Goal: Task Accomplishment & Management: Manage account settings

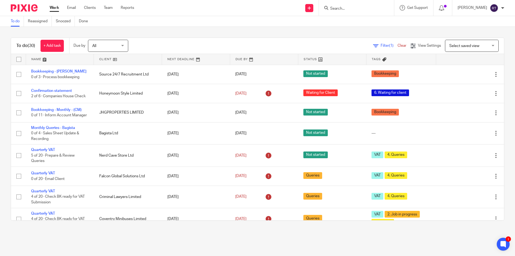
click at [366, 12] on div at bounding box center [356, 8] width 75 height 16
click at [363, 9] on input "Search" at bounding box center [354, 8] width 48 height 5
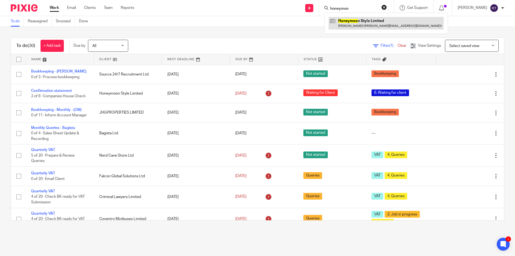
type input "honeymoo"
click at [370, 27] on link at bounding box center [386, 23] width 115 height 12
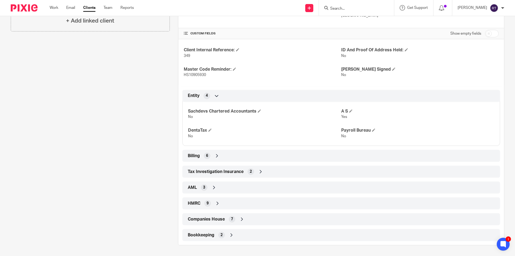
click at [224, 219] on div "Companies House 7" at bounding box center [341, 218] width 310 height 9
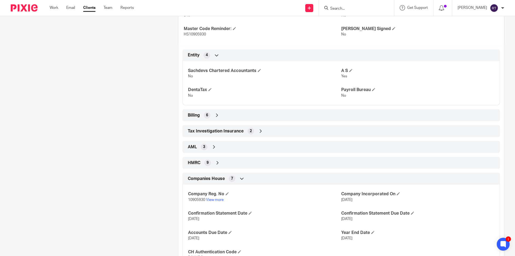
scroll to position [250, 0]
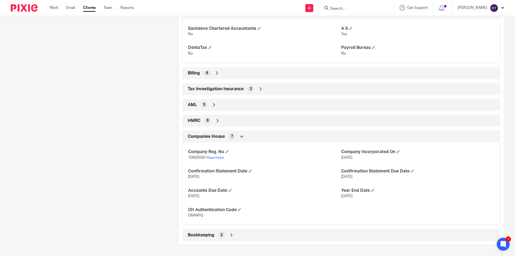
click at [196, 159] on span "10905930" at bounding box center [196, 158] width 17 height 4
copy p "10905930"
click at [196, 217] on span "D6ANPQ" at bounding box center [195, 215] width 15 height 4
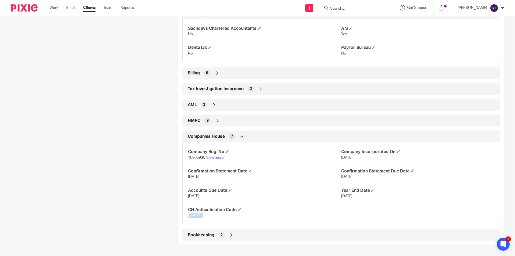
copy span "D6ANPQ"
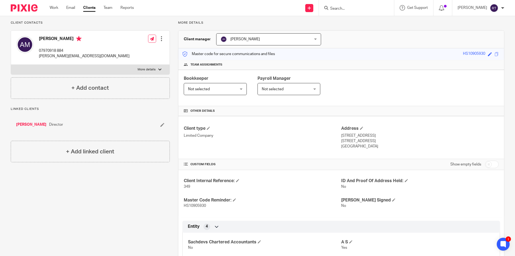
scroll to position [0, 0]
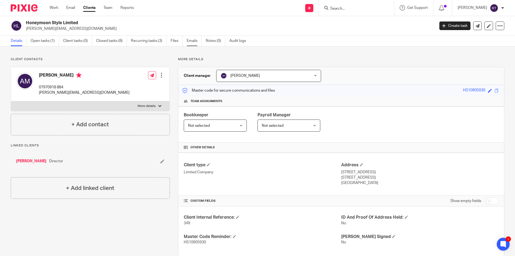
click at [193, 42] on link "Emails" at bounding box center [194, 41] width 15 height 10
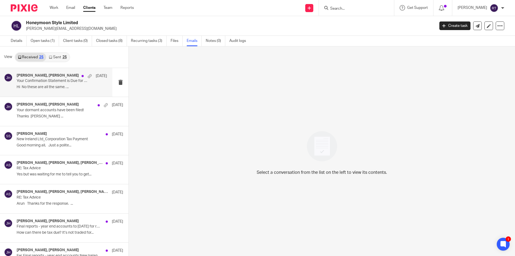
click at [37, 82] on p "Your Confirmation Statement is Due for Filing! - Securely Bespoke Ltd-Urgent" at bounding box center [53, 81] width 72 height 5
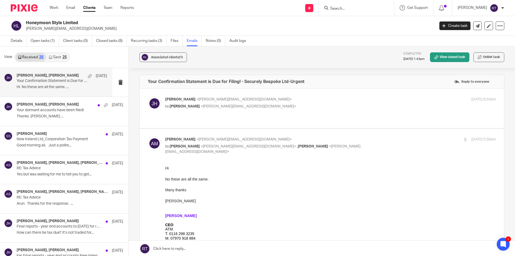
click at [250, 112] on div "Jodie Hall <jodie@sachdevs-ca.com> to Andrew McArthur <andrew@atmanagement.co.u…" at bounding box center [322, 108] width 348 height 23
click at [283, 105] on p "to Andrew McArthur <andrew@atmanagement.co.uk>" at bounding box center [275, 107] width 220 height 6
checkbox input "true"
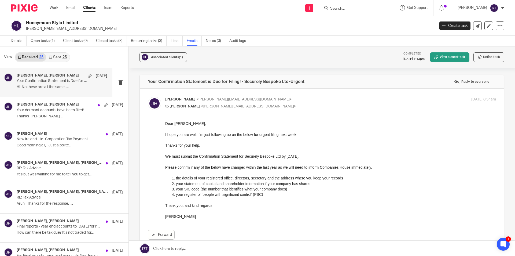
click at [54, 59] on link "Sent 25" at bounding box center [57, 57] width 23 height 9
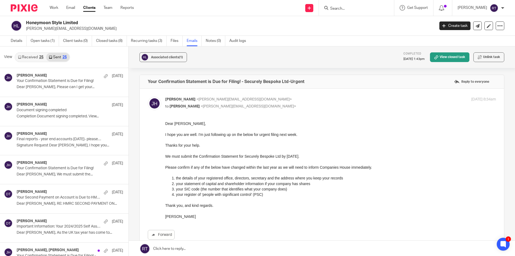
scroll to position [1, 0]
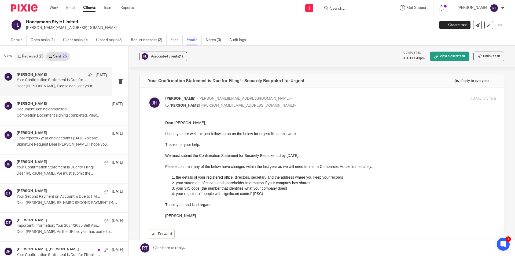
click at [58, 89] on div "Jodie Hall 14 Aug Your Confirmation Statement is Due for Filing! Dear Andrew, P…" at bounding box center [62, 81] width 90 height 18
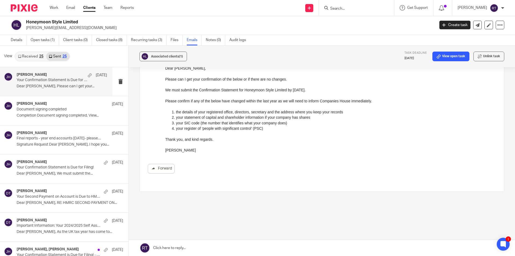
scroll to position [0, 0]
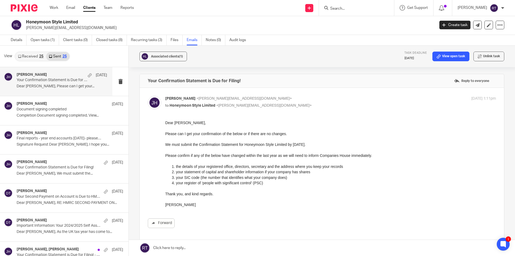
click at [24, 57] on link "Received 25" at bounding box center [30, 56] width 31 height 9
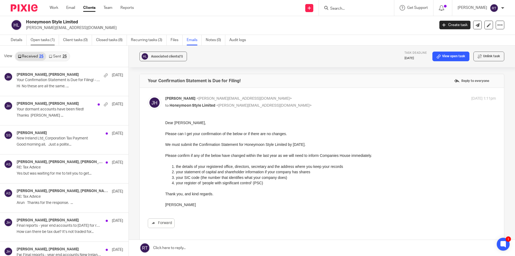
click at [49, 38] on link "Open tasks (1)" at bounding box center [45, 40] width 28 height 10
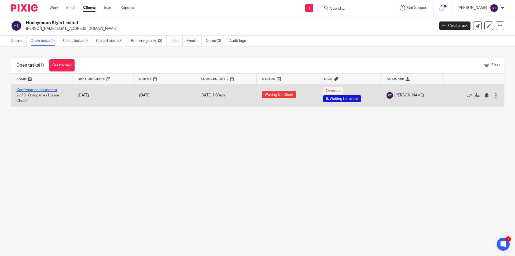
click at [23, 88] on link "Confirmation statement" at bounding box center [36, 90] width 41 height 4
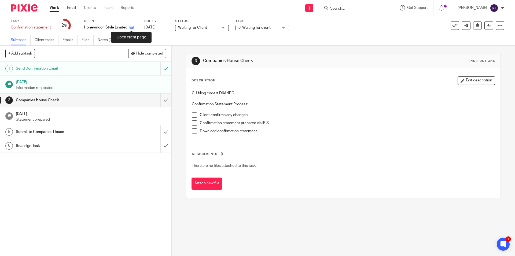
click at [131, 29] on icon at bounding box center [132, 27] width 4 height 4
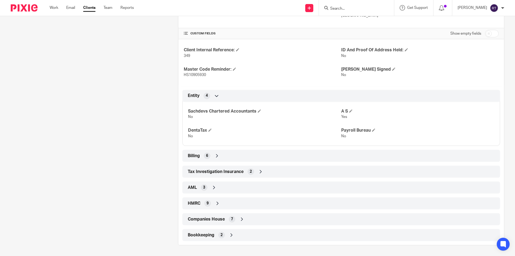
click at [216, 216] on span "Companies House" at bounding box center [206, 219] width 37 height 6
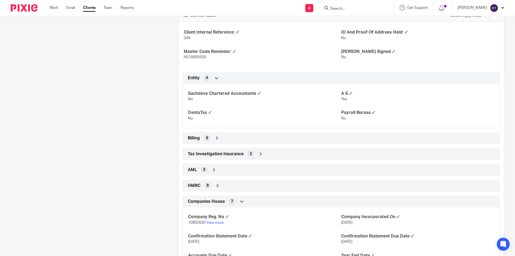
scroll to position [194, 0]
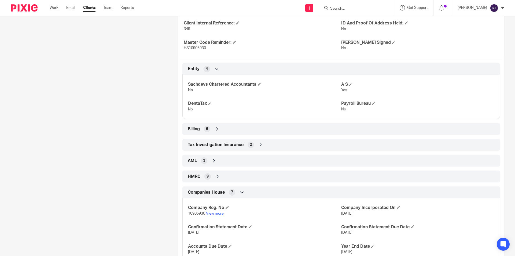
click at [209, 212] on p "10905930 View more" at bounding box center [264, 213] width 153 height 5
click at [209, 213] on link "View more" at bounding box center [215, 213] width 18 height 4
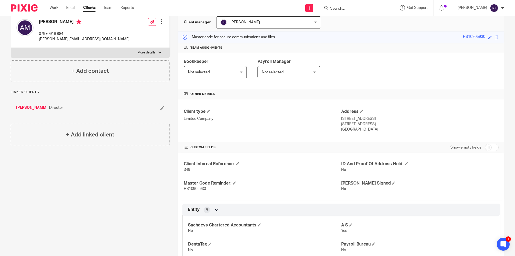
scroll to position [0, 0]
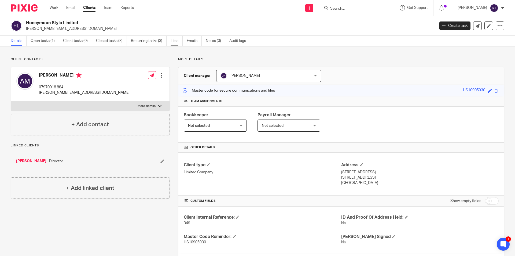
click at [172, 42] on link "Files" at bounding box center [177, 41] width 12 height 10
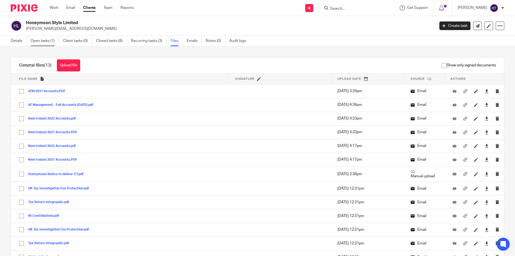
click at [43, 41] on link "Open tasks (1)" at bounding box center [45, 41] width 28 height 10
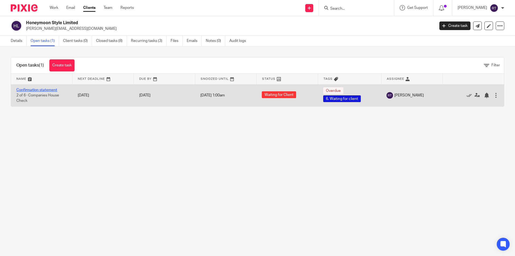
click at [39, 88] on link "Confirmation statement" at bounding box center [36, 90] width 41 height 4
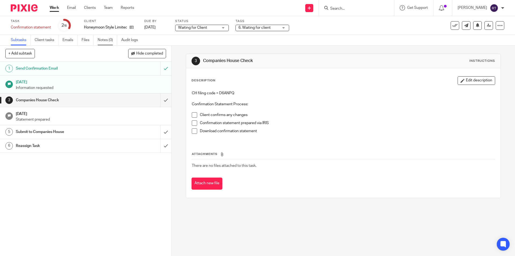
click at [108, 40] on link "Notes (0)" at bounding box center [108, 40] width 20 height 10
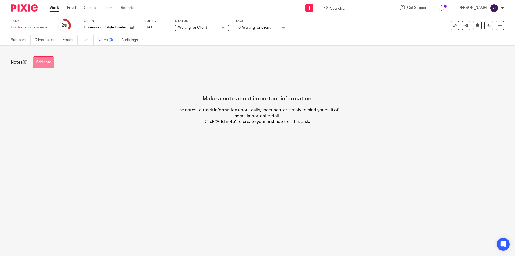
click at [45, 67] on button "Add note" at bounding box center [43, 62] width 21 height 12
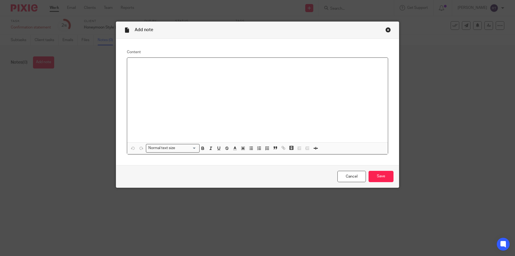
click at [272, 79] on div at bounding box center [257, 100] width 261 height 85
paste div
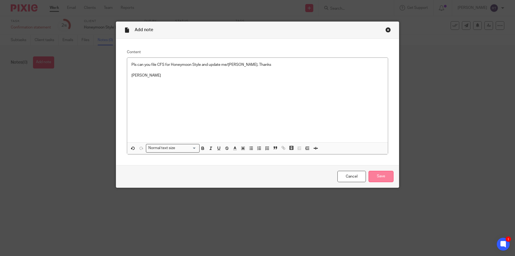
click at [371, 172] on input "Save" at bounding box center [381, 177] width 25 height 12
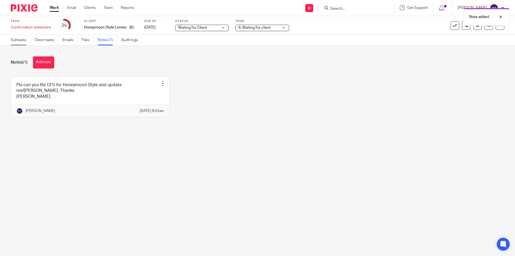
click at [25, 41] on link "Subtasks" at bounding box center [21, 40] width 20 height 10
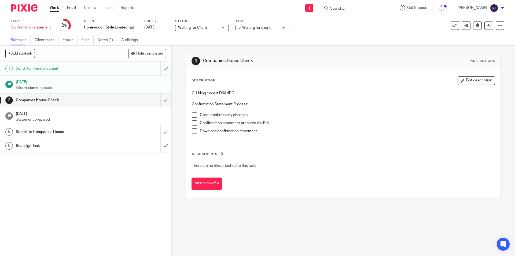
click at [192, 29] on span "Waiting for Client" at bounding box center [192, 28] width 29 height 4
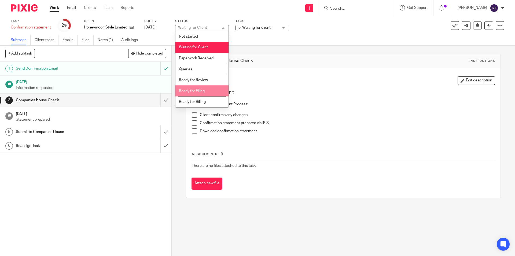
click at [207, 92] on li "Ready for Filing" at bounding box center [201, 90] width 53 height 11
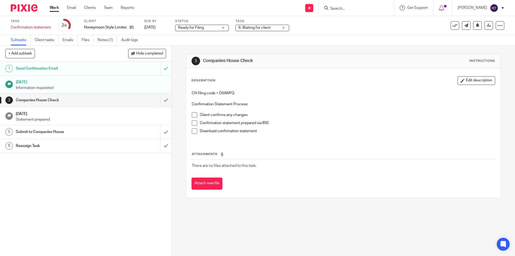
click at [258, 28] on span "6. Waiting for client" at bounding box center [254, 28] width 32 height 4
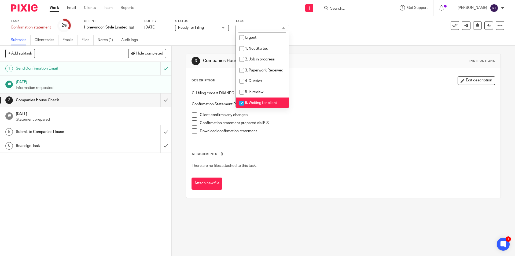
scroll to position [54, 0]
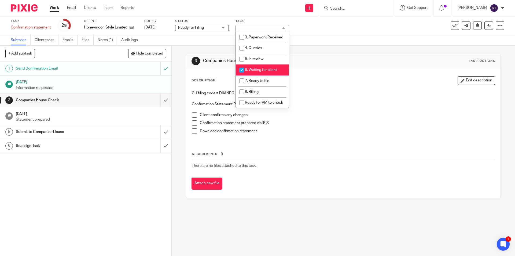
click at [258, 75] on li "6. Waiting for client" at bounding box center [262, 69] width 53 height 11
checkbox input "false"
click at [259, 83] on span "7. Ready to file" at bounding box center [257, 81] width 24 height 4
checkbox input "true"
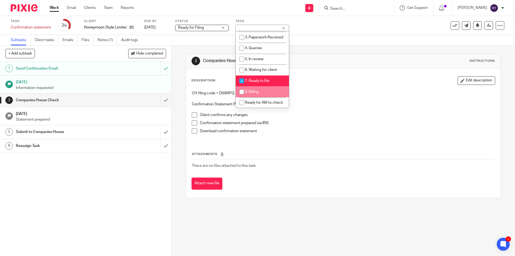
click at [266, 97] on li "8. Billing" at bounding box center [262, 91] width 53 height 11
checkbox input "true"
click at [261, 82] on li "7. Ready to file" at bounding box center [262, 80] width 53 height 11
checkbox input "false"
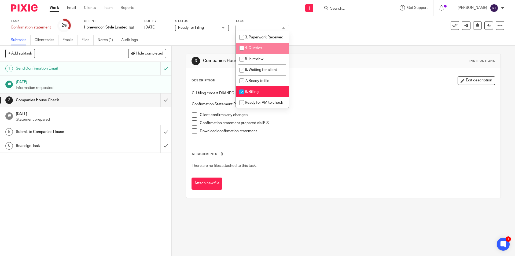
click at [218, 27] on span "Ready for Filing" at bounding box center [198, 28] width 40 height 6
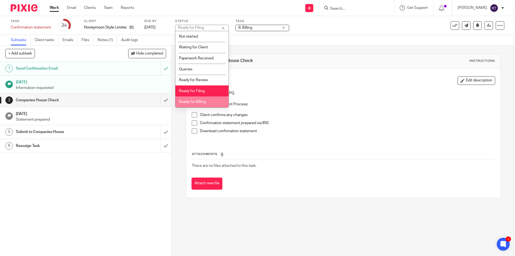
click at [208, 104] on li "Ready for Billing" at bounding box center [201, 101] width 53 height 11
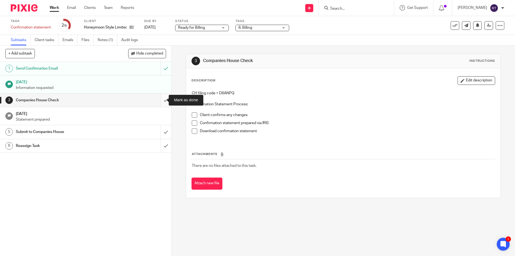
click at [160, 102] on input "submit" at bounding box center [85, 99] width 171 height 13
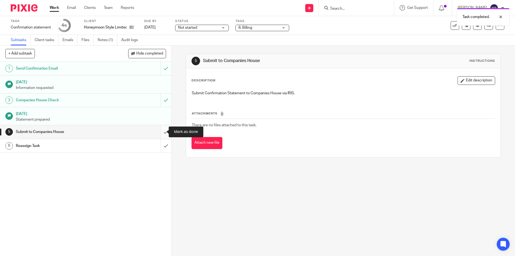
click at [162, 131] on input "submit" at bounding box center [85, 131] width 171 height 13
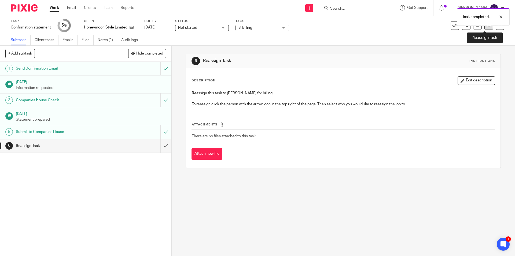
click at [484, 28] on link at bounding box center [488, 25] width 9 height 9
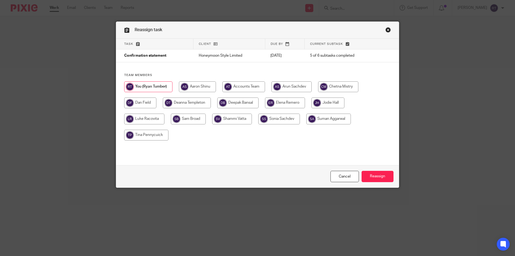
click at [385, 28] on link "Close this dialog window" at bounding box center [387, 30] width 5 height 7
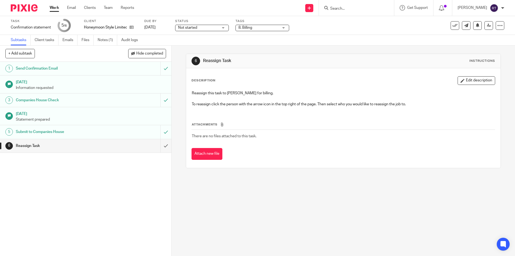
click at [227, 32] on div "Task Confirmation statement Save Confirmation statement 5 /6 Client Honeymoon S…" at bounding box center [257, 25] width 515 height 19
click at [217, 27] on span "Not started" at bounding box center [198, 28] width 40 height 6
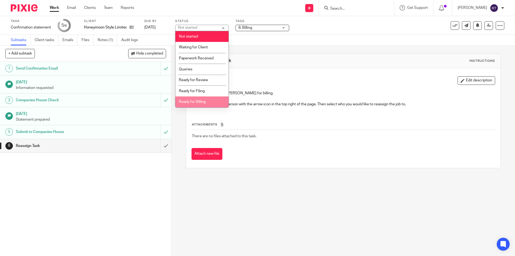
click at [206, 98] on li "Ready for Billing" at bounding box center [201, 101] width 53 height 11
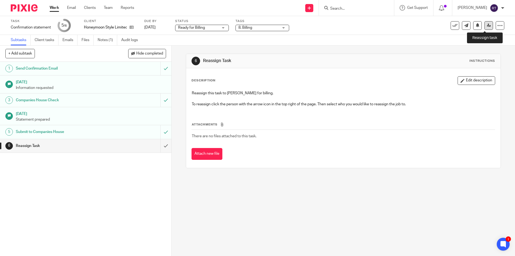
click at [487, 24] on icon at bounding box center [489, 25] width 4 height 4
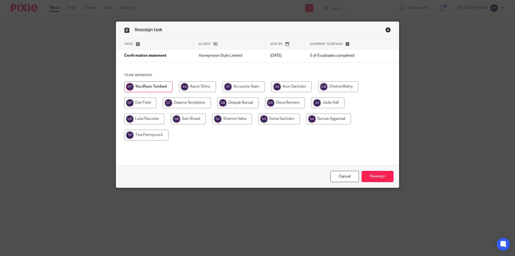
click at [190, 104] on input "radio" at bounding box center [187, 102] width 48 height 11
radio input "true"
click at [370, 181] on input "Reassign" at bounding box center [378, 177] width 32 height 12
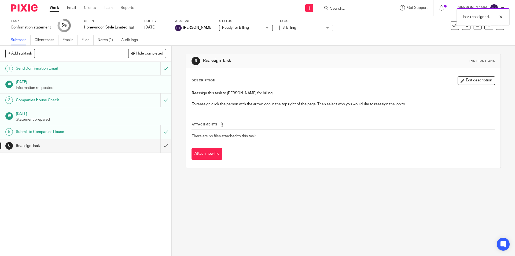
click at [21, 7] on img at bounding box center [24, 7] width 27 height 7
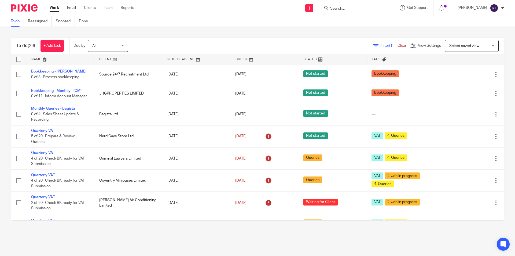
click at [351, 10] on input "Search" at bounding box center [354, 8] width 48 height 5
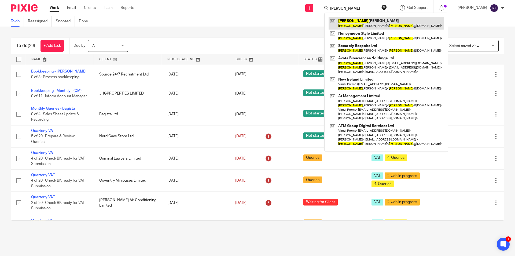
type input "andrew"
click at [346, 20] on link at bounding box center [386, 23] width 115 height 12
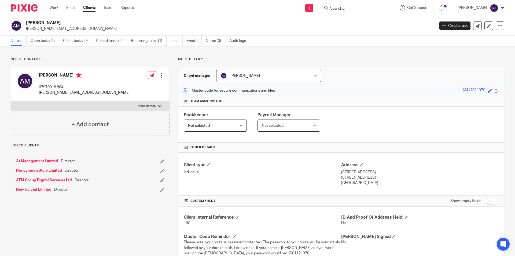
click at [56, 93] on p "[PERSON_NAME][EMAIL_ADDRESS][DOMAIN_NAME]" at bounding box center [84, 92] width 91 height 5
copy div "[PERSON_NAME][EMAIL_ADDRESS][DOMAIN_NAME]"
click at [371, 12] on div at bounding box center [356, 8] width 75 height 16
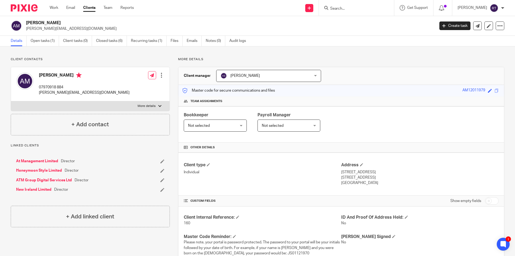
click at [370, 9] on input "Search" at bounding box center [354, 8] width 48 height 5
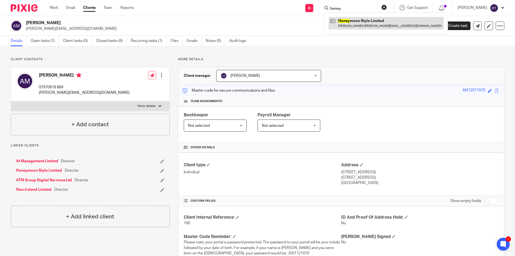
type input "honey"
click at [384, 20] on link at bounding box center [386, 23] width 115 height 12
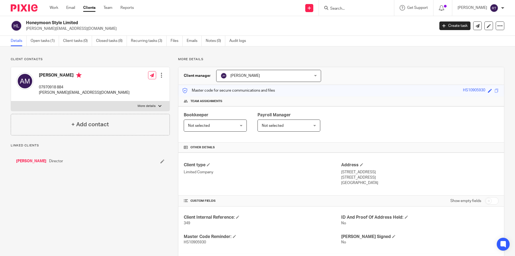
click at [56, 23] on h2 "Honeymoon Style Limited" at bounding box center [188, 23] width 324 height 6
copy div "Honeymoon Style Limited"
